Goal: Task Accomplishment & Management: Manage account settings

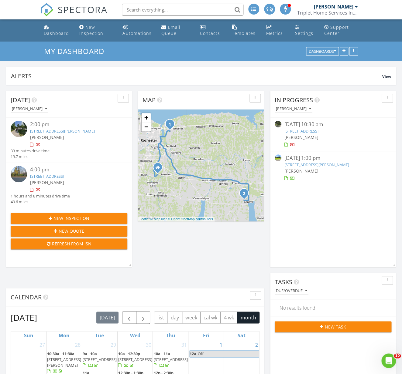
click at [310, 165] on link "47 Sutton Point, Pittsford, NY 14534" at bounding box center [316, 164] width 65 height 5
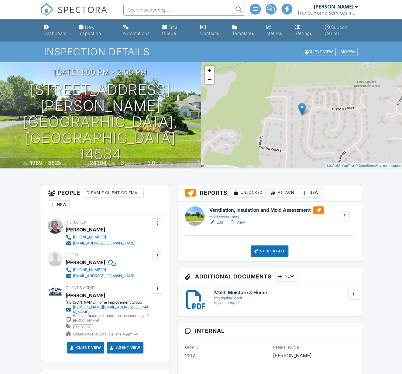
click at [244, 222] on link "View" at bounding box center [237, 222] width 16 height 6
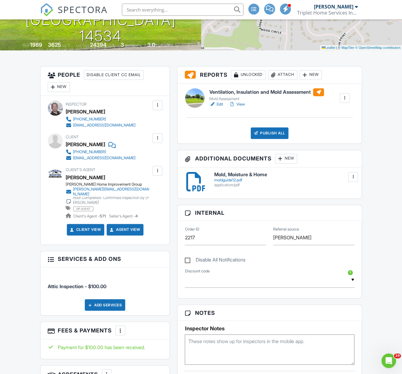
click at [221, 105] on link "Edit" at bounding box center [216, 104] width 14 height 6
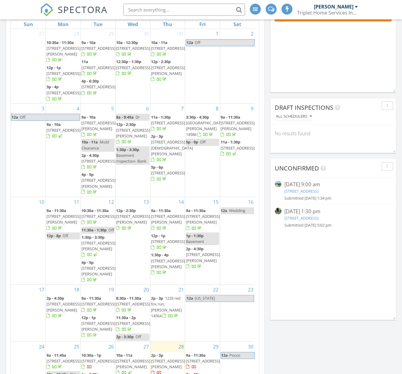
scroll to position [648, 406]
click at [304, 191] on link "25 old winding ln, Fairport , NY 14450" at bounding box center [301, 190] width 34 height 5
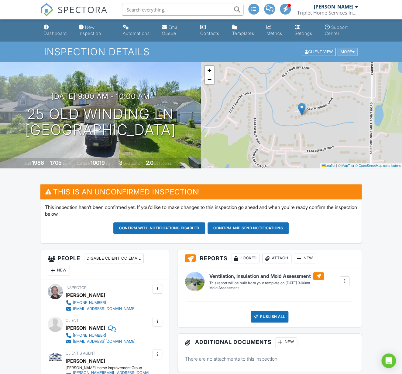
click at [352, 52] on div "More" at bounding box center [347, 52] width 20 height 8
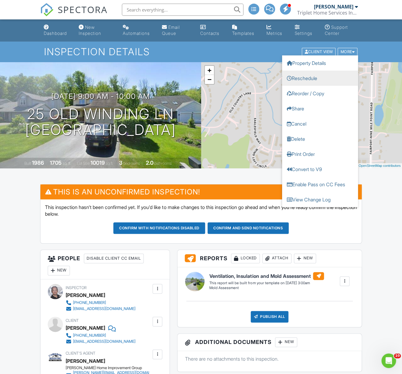
click at [318, 77] on link "Reschedule" at bounding box center [320, 78] width 76 height 15
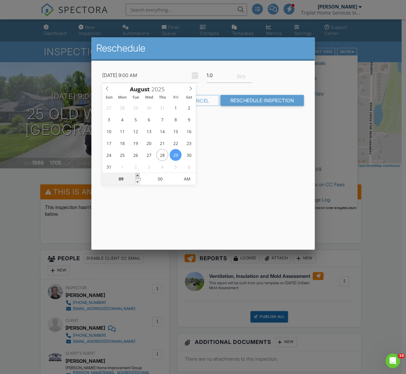
type input "08/29/2025 10:00 AM"
type input "10"
click at [139, 176] on span at bounding box center [137, 176] width 4 height 6
type input "08/29/2025 11:00 AM"
type input "11"
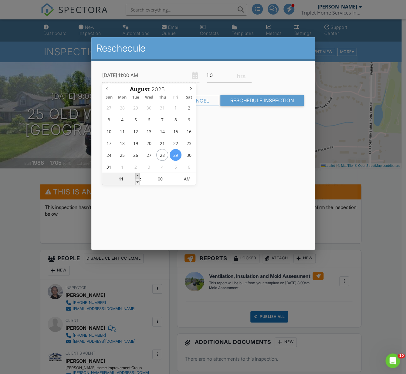
click at [139, 176] on span at bounding box center [137, 176] width 4 height 6
type input "08/29/2025 12:00 PM"
type input "12"
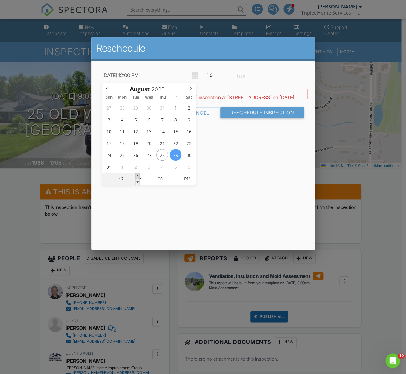
click at [139, 176] on span at bounding box center [137, 176] width 4 height 6
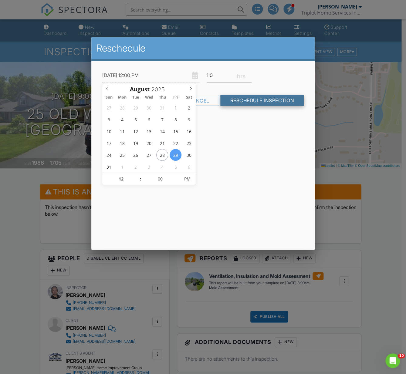
click at [255, 102] on input "Reschedule Inspection" at bounding box center [261, 100] width 83 height 11
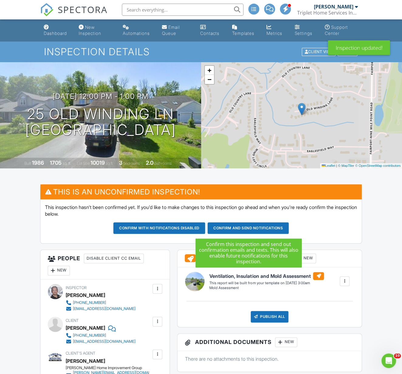
click at [205, 229] on button "Confirm and send notifications" at bounding box center [159, 229] width 92 height 12
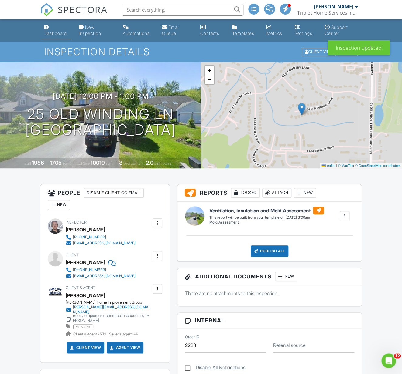
click at [62, 35] on div "Dashboard" at bounding box center [55, 33] width 23 height 5
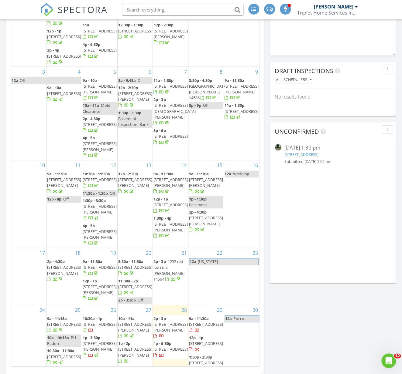
scroll to position [352, 0]
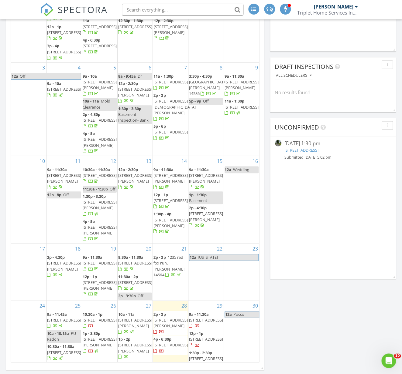
click at [316, 151] on link "[STREET_ADDRESS]" at bounding box center [301, 149] width 34 height 5
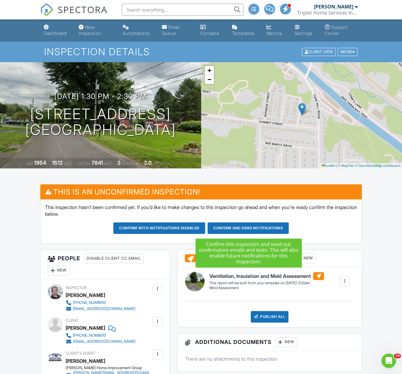
click at [205, 227] on button "Confirm and send notifications" at bounding box center [159, 229] width 92 height 12
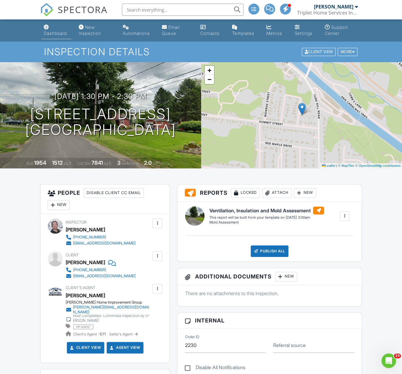
click at [56, 32] on div "Dashboard" at bounding box center [55, 33] width 23 height 5
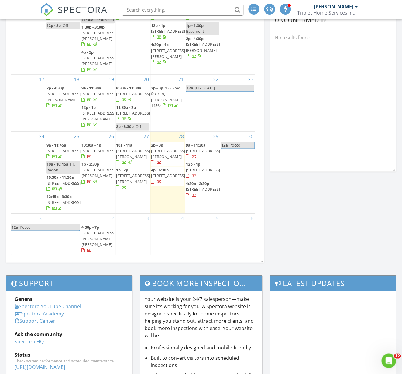
scroll to position [459, 0]
click at [168, 149] on span "736 Eastwood Cir, Webster 14580" at bounding box center [168, 154] width 34 height 11
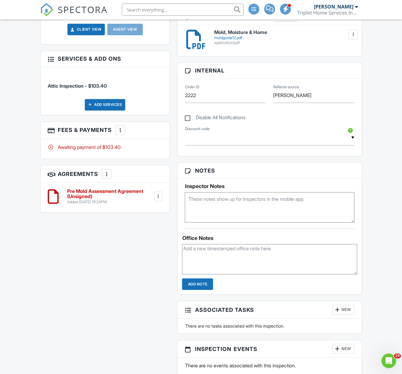
click at [105, 194] on h6 "Pre Mold Assessment Agreement (Unsigned)" at bounding box center [110, 194] width 86 height 11
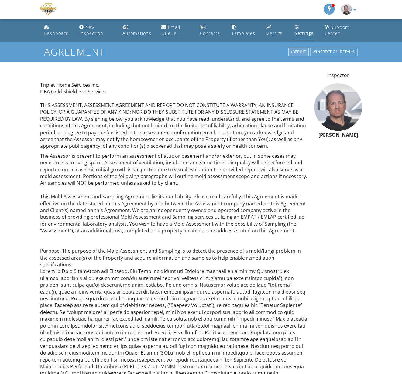
click at [295, 51] on div "Print" at bounding box center [298, 52] width 20 height 8
click at [53, 35] on div "Dashboard" at bounding box center [56, 33] width 25 height 6
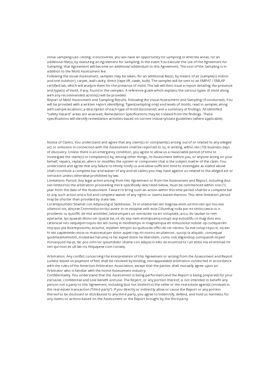
scroll to position [590, 0]
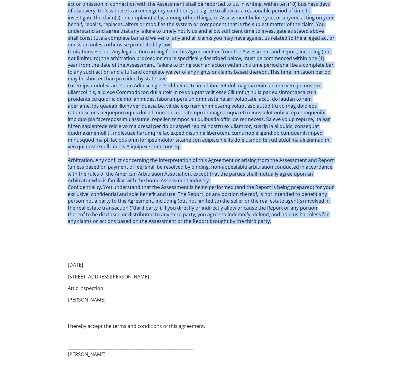
drag, startPoint x: 64, startPoint y: 22, endPoint x: 253, endPoint y: 204, distance: 262.3
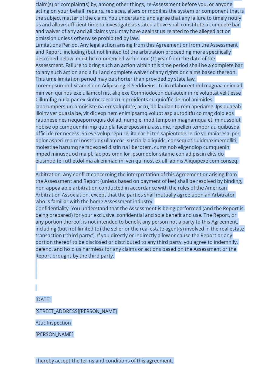
scroll to position [787, 0]
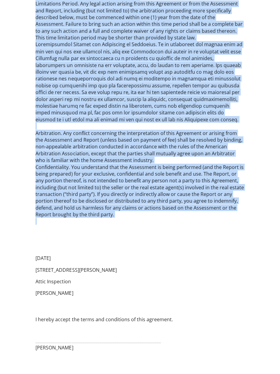
drag, startPoint x: 33, startPoint y: 20, endPoint x: 195, endPoint y: 214, distance: 252.6
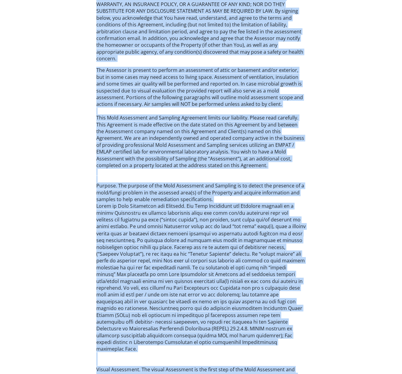
scroll to position [0, 0]
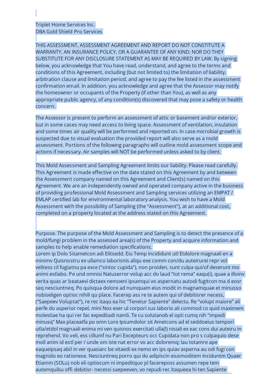
drag, startPoint x: 128, startPoint y: 205, endPoint x: 36, endPoint y: -14, distance: 237.0
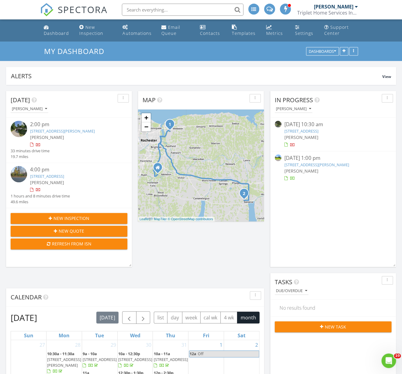
click at [314, 166] on link "[STREET_ADDRESS][PERSON_NAME]" at bounding box center [316, 164] width 65 height 5
